Goal: Task Accomplishment & Management: Manage account settings

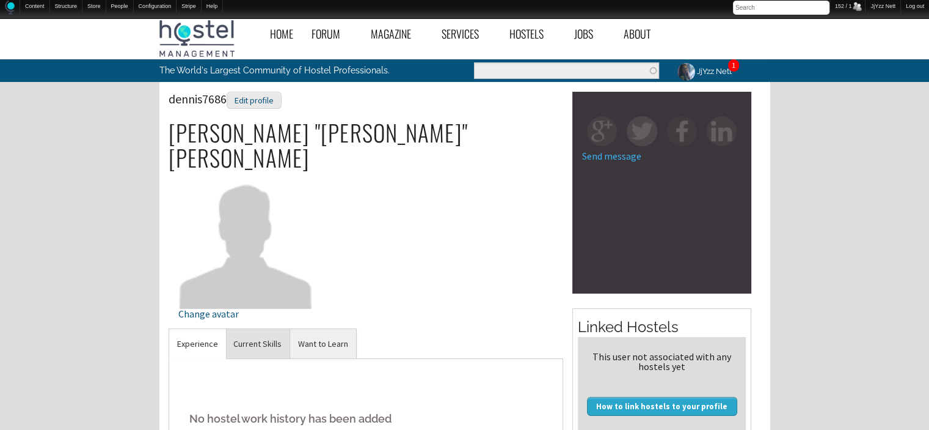
click at [252, 329] on link "Current Skills" at bounding box center [257, 344] width 64 height 30
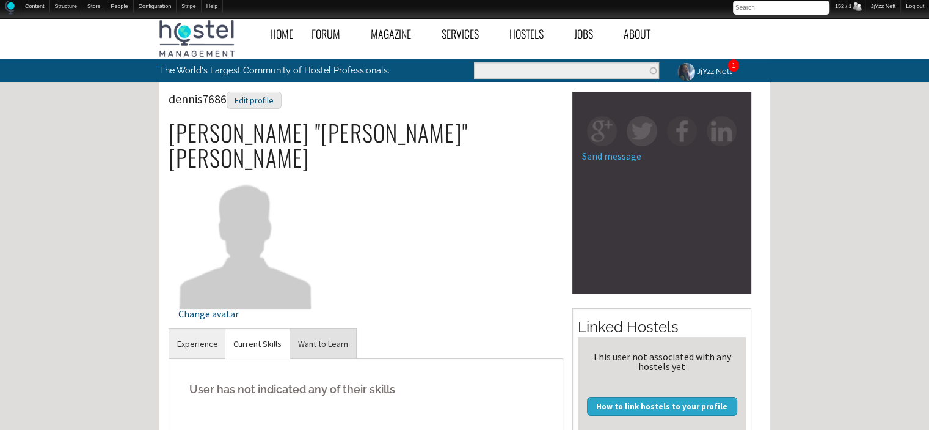
click at [308, 329] on link "Want to Learn" at bounding box center [323, 344] width 66 height 30
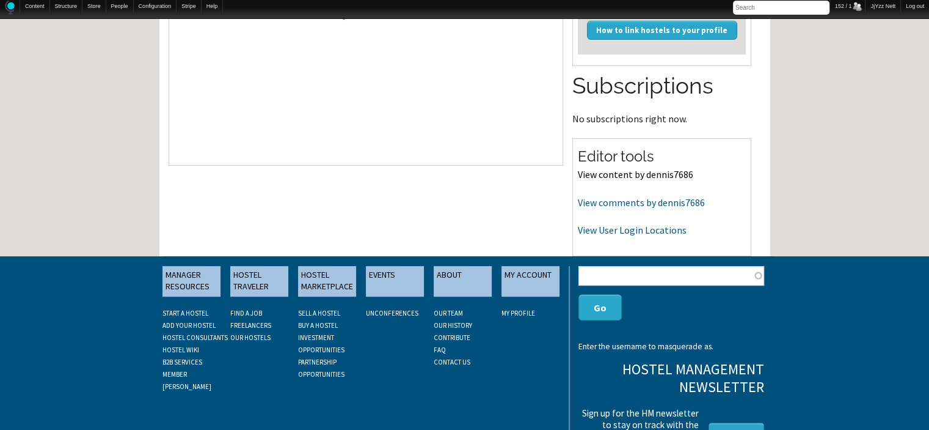
click at [624, 173] on link "View content by dennis7686" at bounding box center [635, 174] width 115 height 12
click at [612, 196] on link "View comments by dennis7686" at bounding box center [641, 202] width 127 height 12
click at [626, 232] on link "View User Login Locations" at bounding box center [632, 230] width 109 height 12
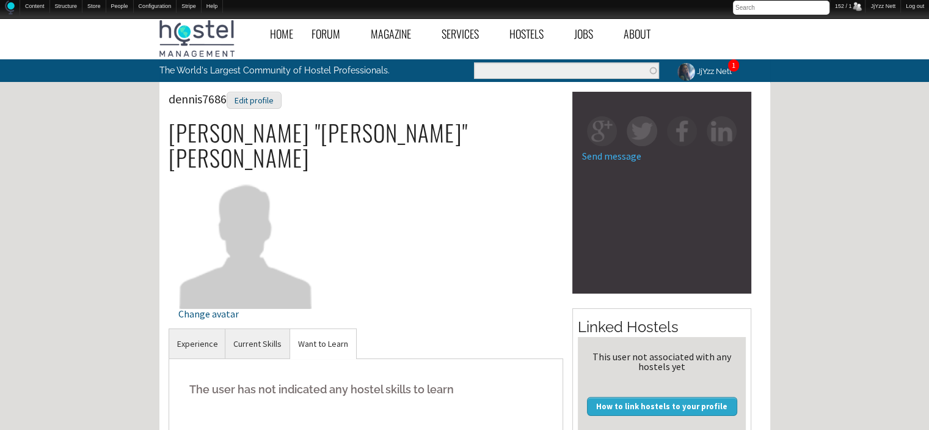
click at [711, 63] on link "JjYzz Nett" at bounding box center [703, 71] width 71 height 24
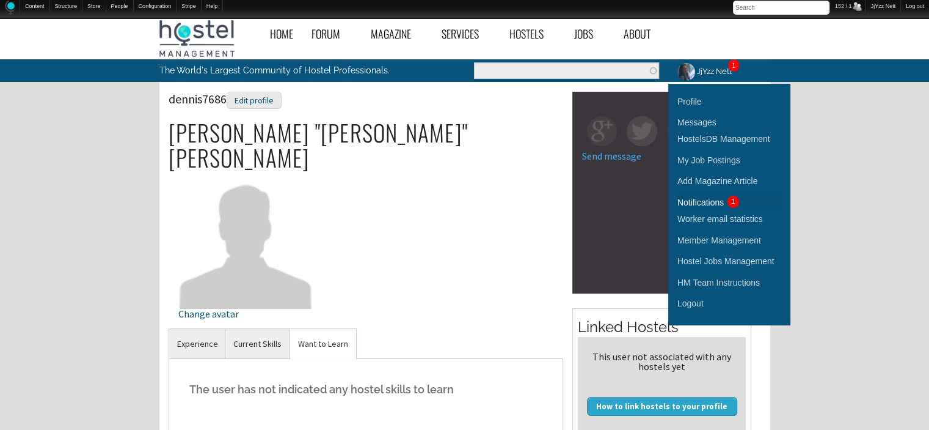
click at [708, 202] on div "Notifications" at bounding box center [701, 202] width 46 height 13
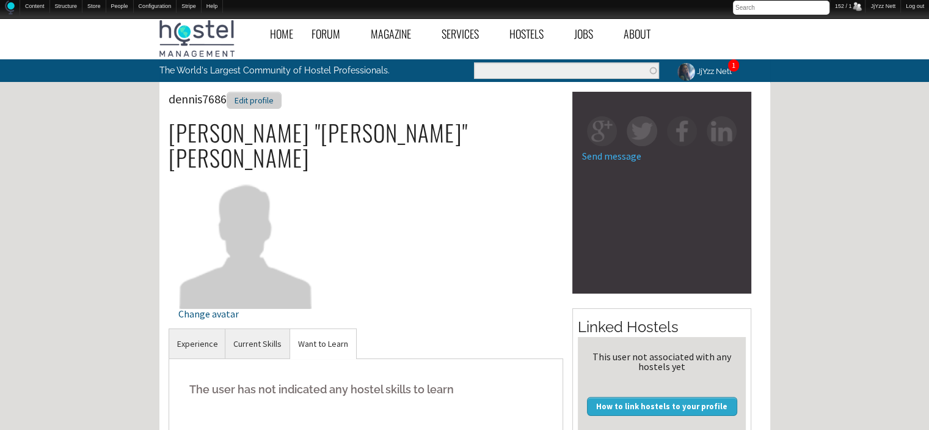
click at [265, 104] on div "Edit profile" at bounding box center [254, 101] width 55 height 18
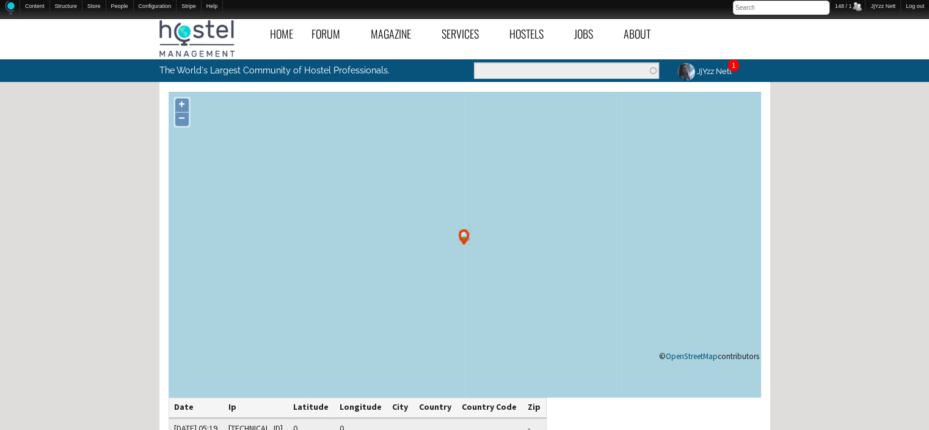
scroll to position [324, 0]
